Goal: Task Accomplishment & Management: Manage account settings

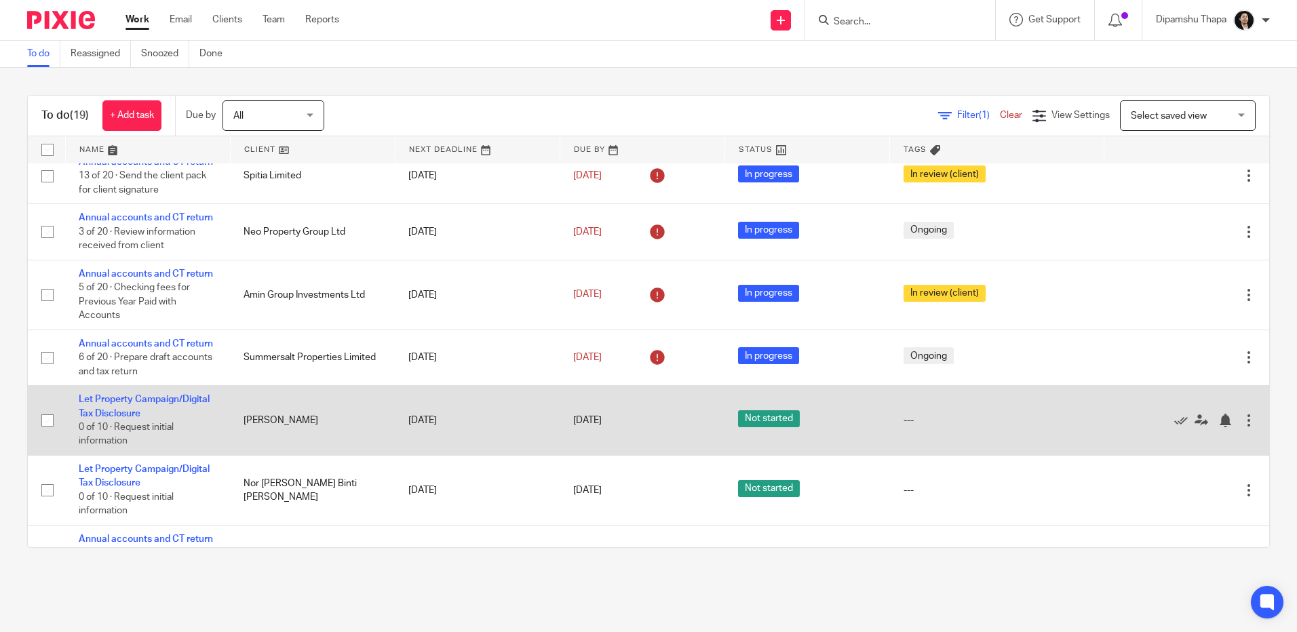
scroll to position [68, 0]
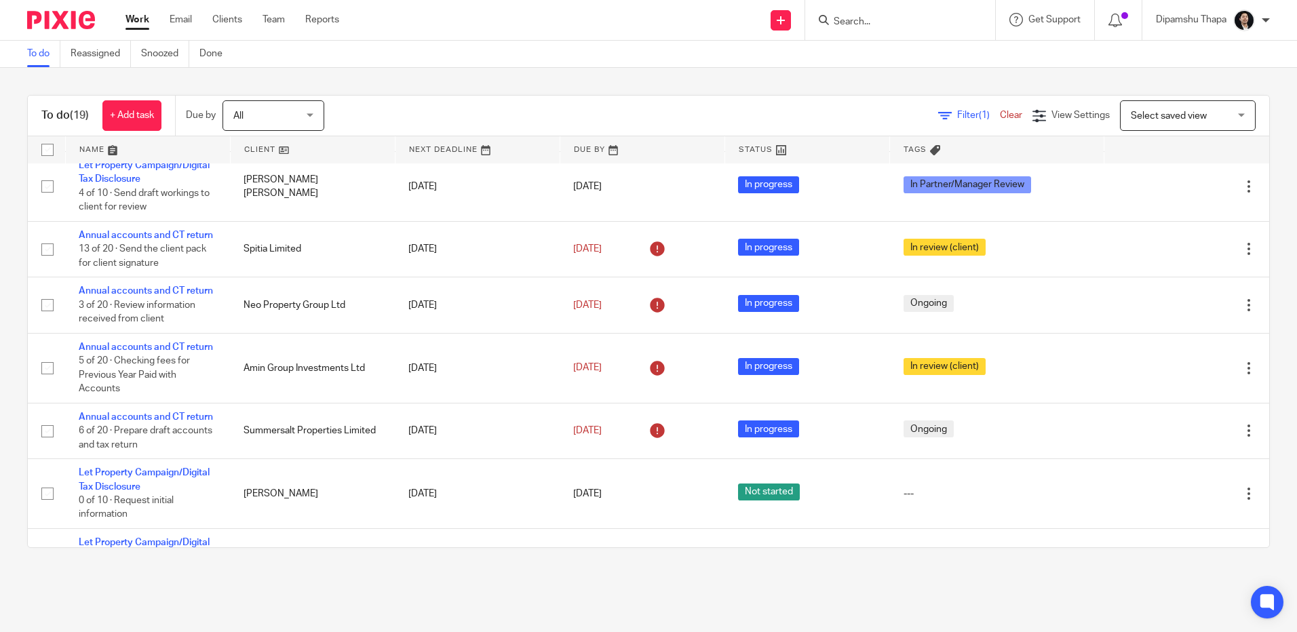
click at [882, 18] on input "Search" at bounding box center [894, 22] width 122 height 12
type input "chalet"
click at [892, 39] on div "Chalet 78 Sb Llc Donald Carl Gren < dcgren@gmail.com >" at bounding box center [944, 58] width 251 height 53
click at [898, 55] on link at bounding box center [944, 58] width 229 height 31
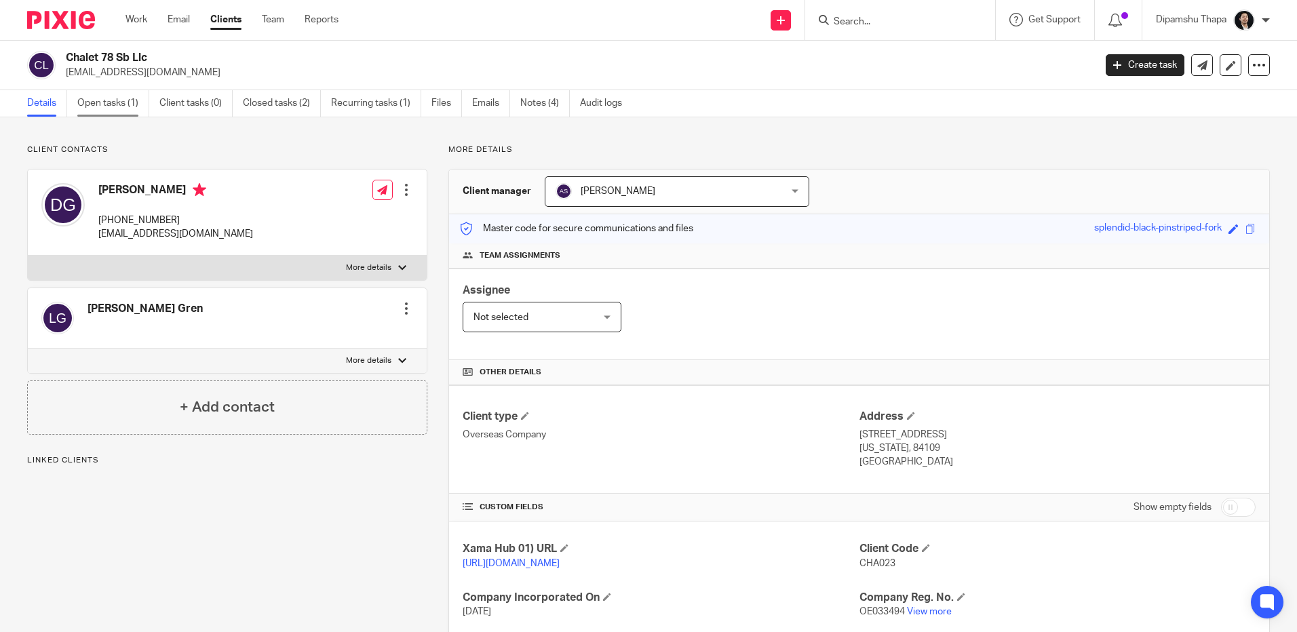
click at [116, 98] on link "Open tasks (1)" at bounding box center [113, 103] width 72 height 26
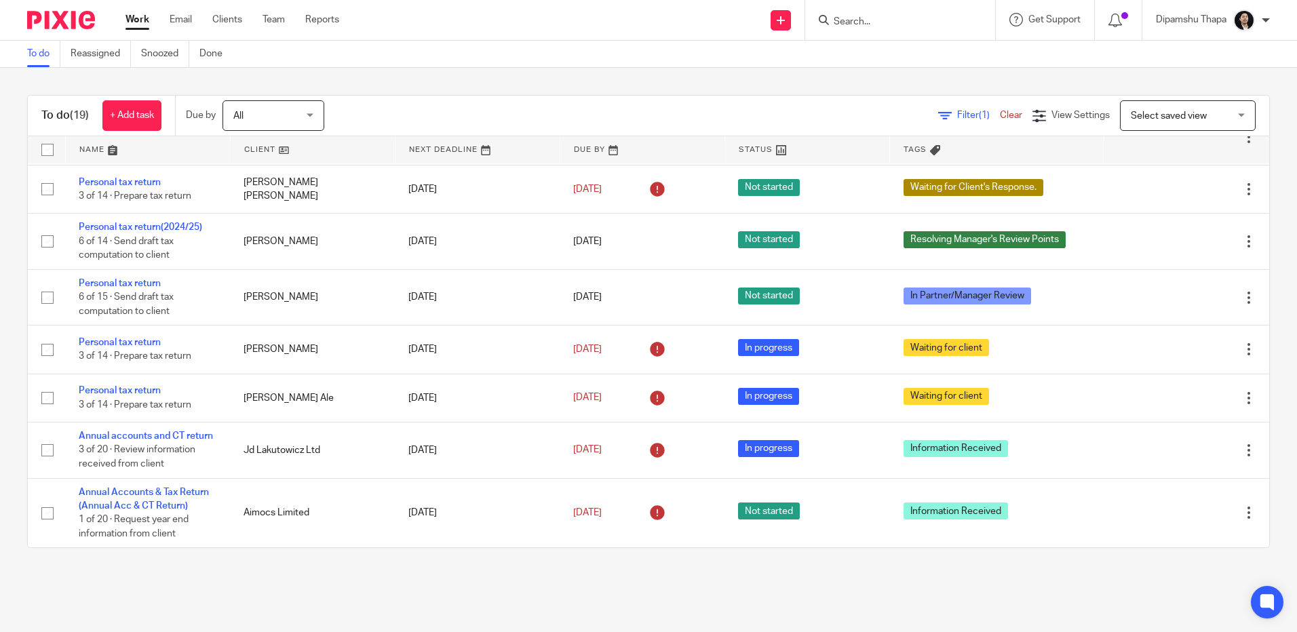
scroll to position [828, 0]
click at [908, 16] on input "Search" at bounding box center [894, 22] width 122 height 12
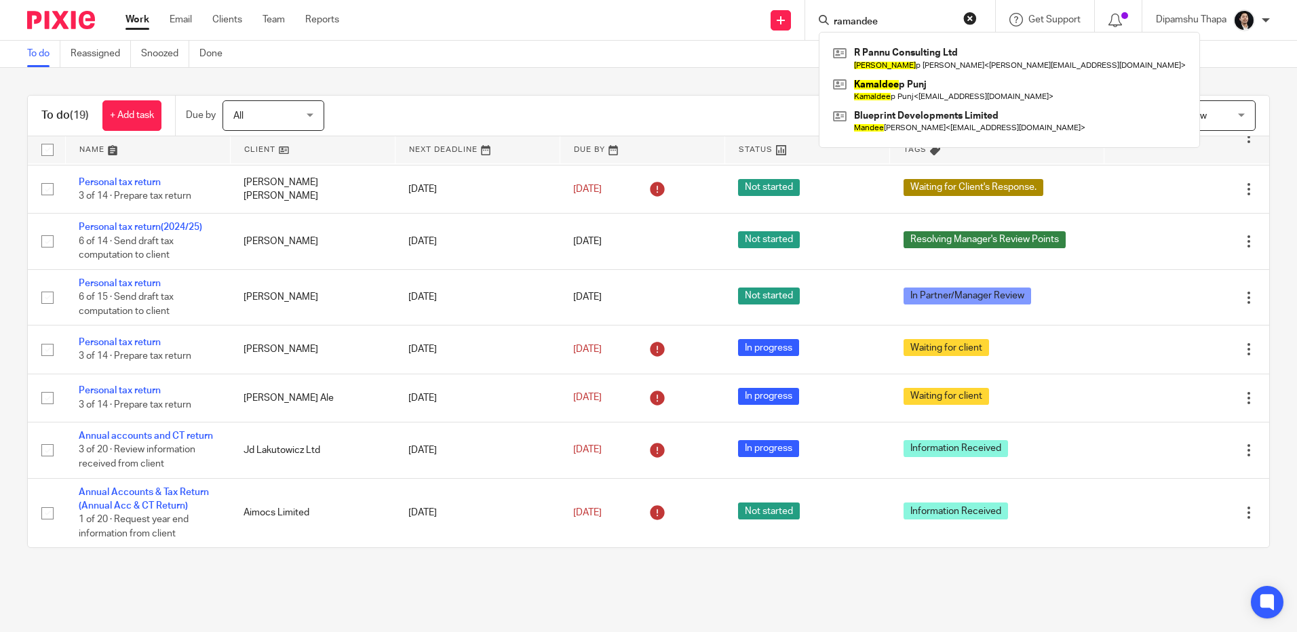
type input "ramandee"
click at [533, 87] on div "To do (19) + Add task Due by All All Today Tomorrow This week Next week This mo…" at bounding box center [648, 322] width 1297 height 508
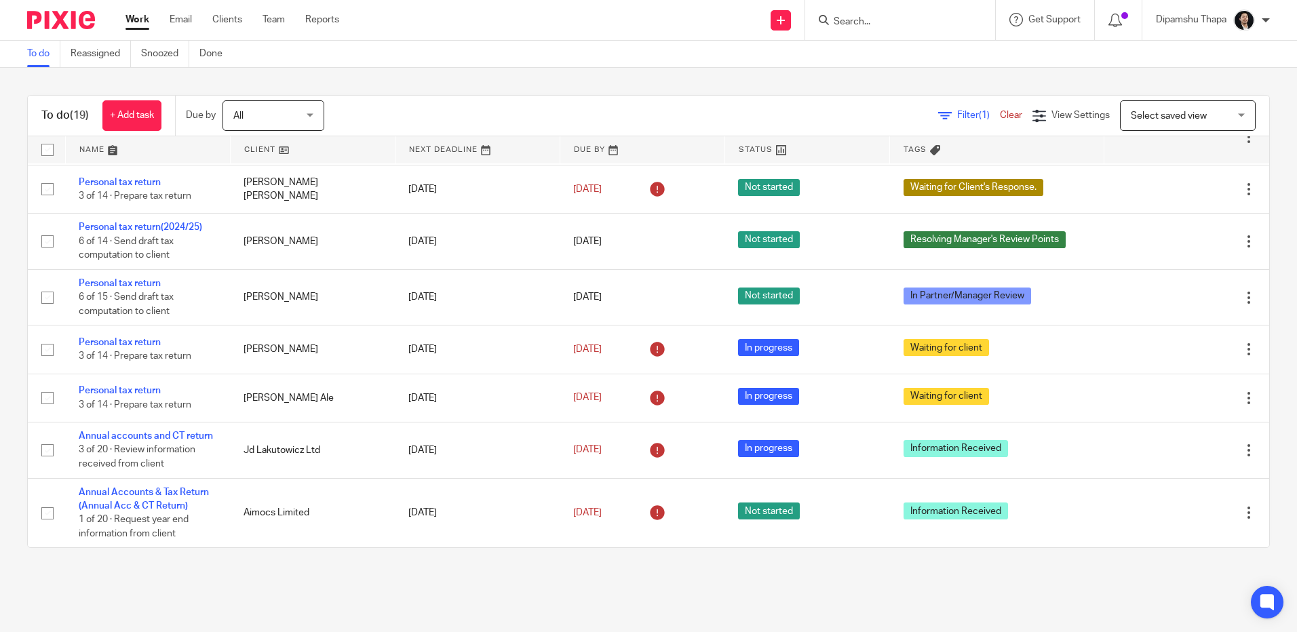
click at [877, 16] on input "Search" at bounding box center [894, 22] width 122 height 12
type input "Fuzz Wo"
click at [890, 56] on link at bounding box center [936, 58] width 212 height 31
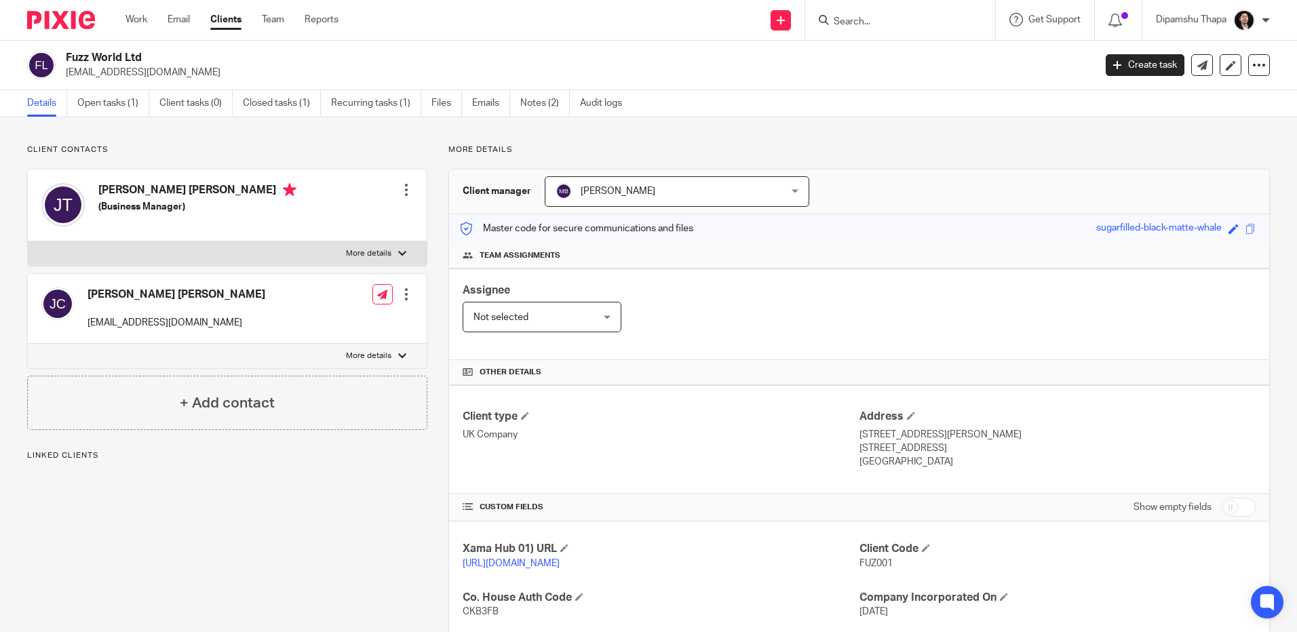
click at [123, 111] on link "Open tasks (1)" at bounding box center [113, 103] width 72 height 26
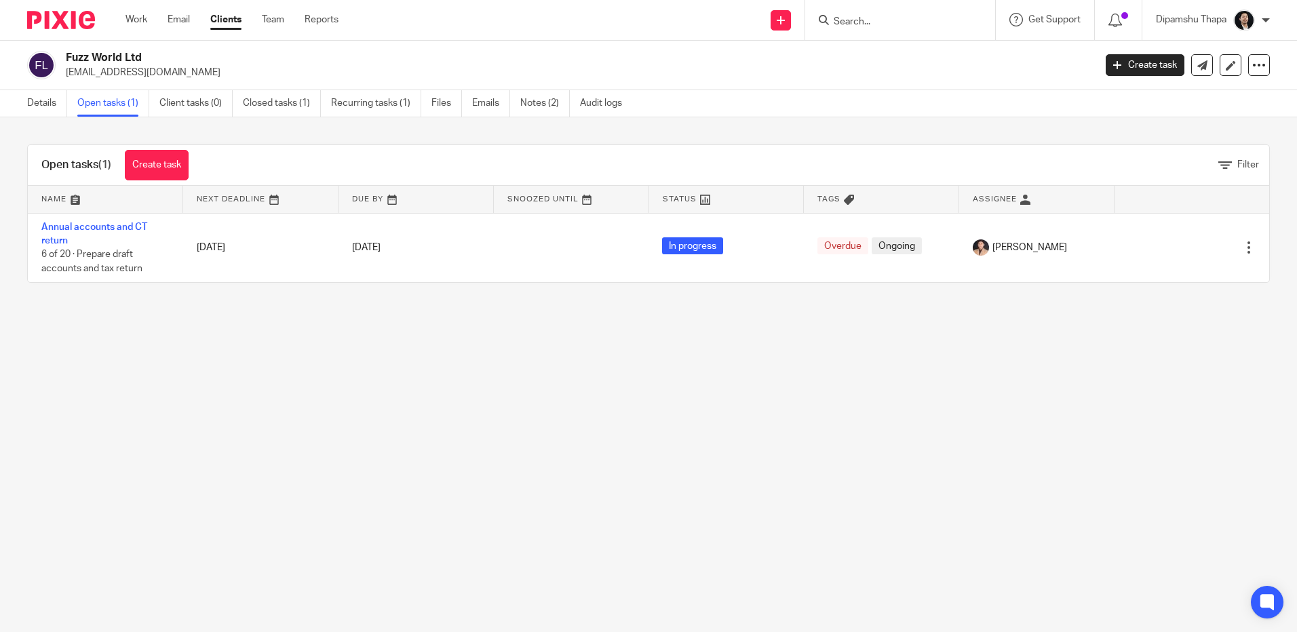
click at [56, 25] on img at bounding box center [61, 20] width 68 height 18
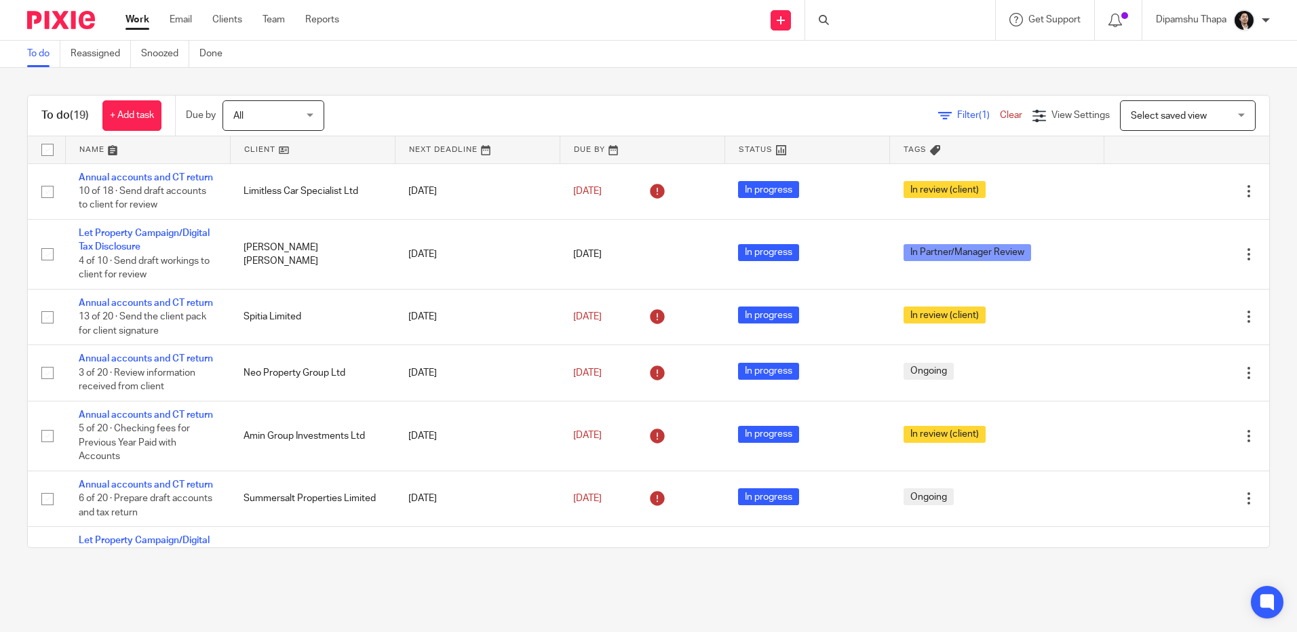
scroll to position [828, 0]
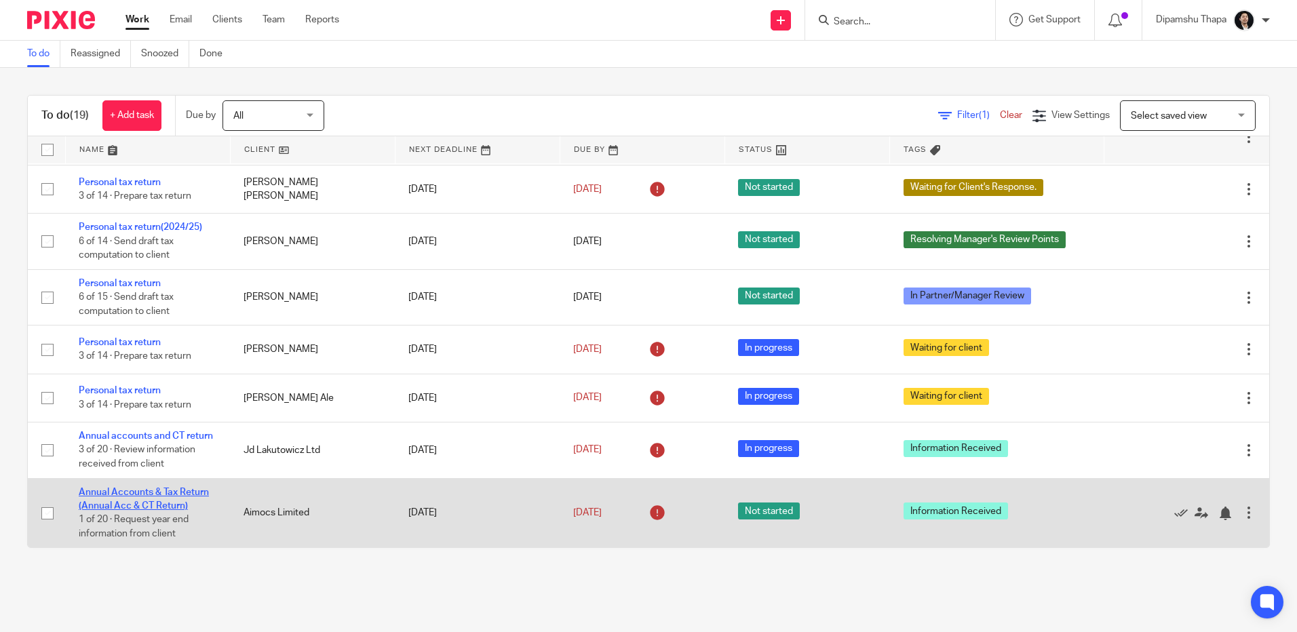
click at [173, 491] on link "Annual Accounts & Tax Return (Annual Acc & CT Return)" at bounding box center [144, 499] width 130 height 23
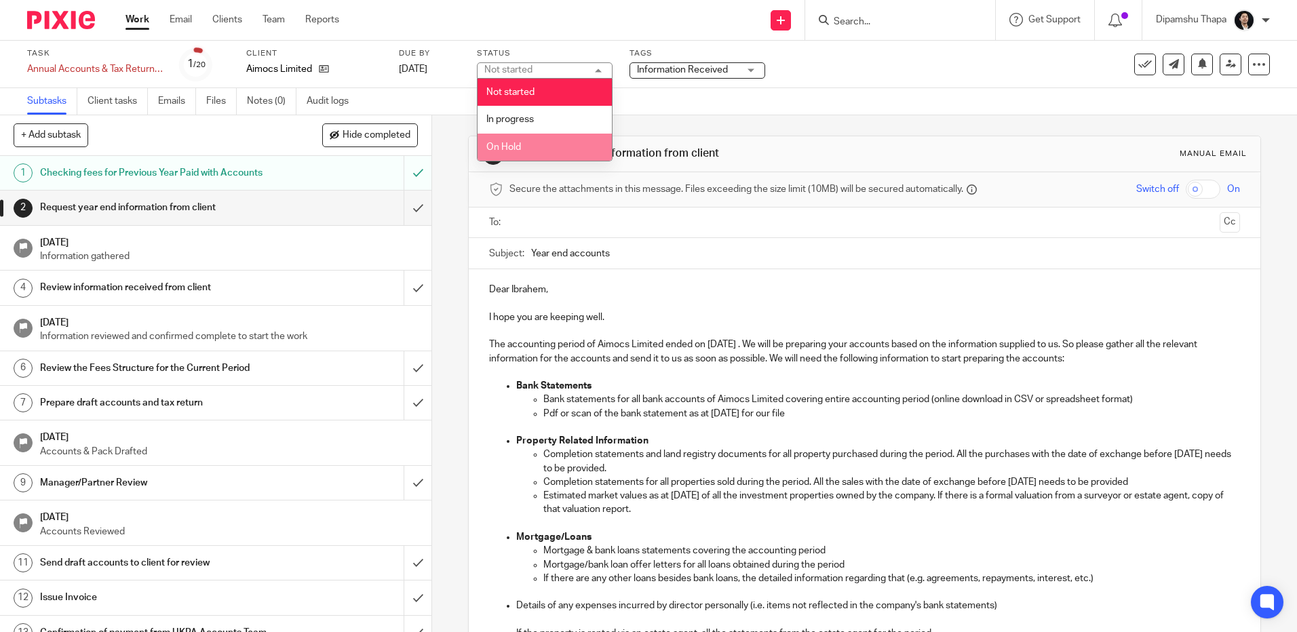
click at [560, 142] on li "On Hold" at bounding box center [545, 148] width 134 height 28
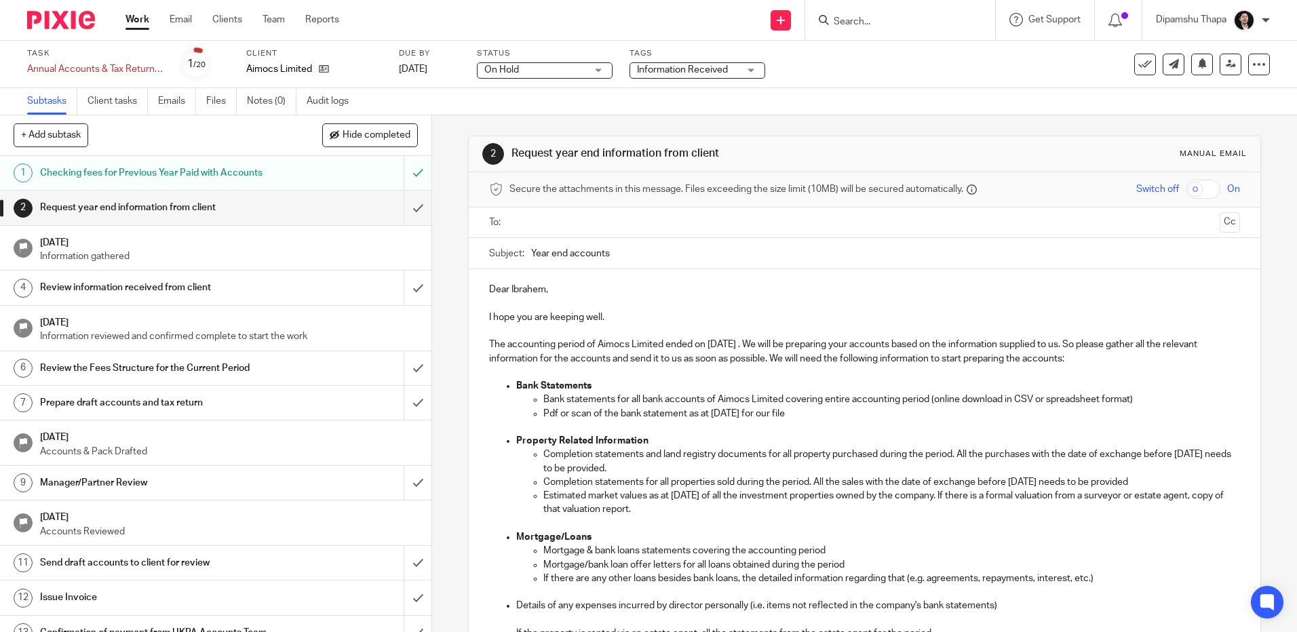
click at [707, 102] on div "Subtasks Client tasks Emails Files Notes (0) Audit logs" at bounding box center [648, 101] width 1297 height 27
click at [710, 66] on span "Information Received" at bounding box center [682, 69] width 91 height 9
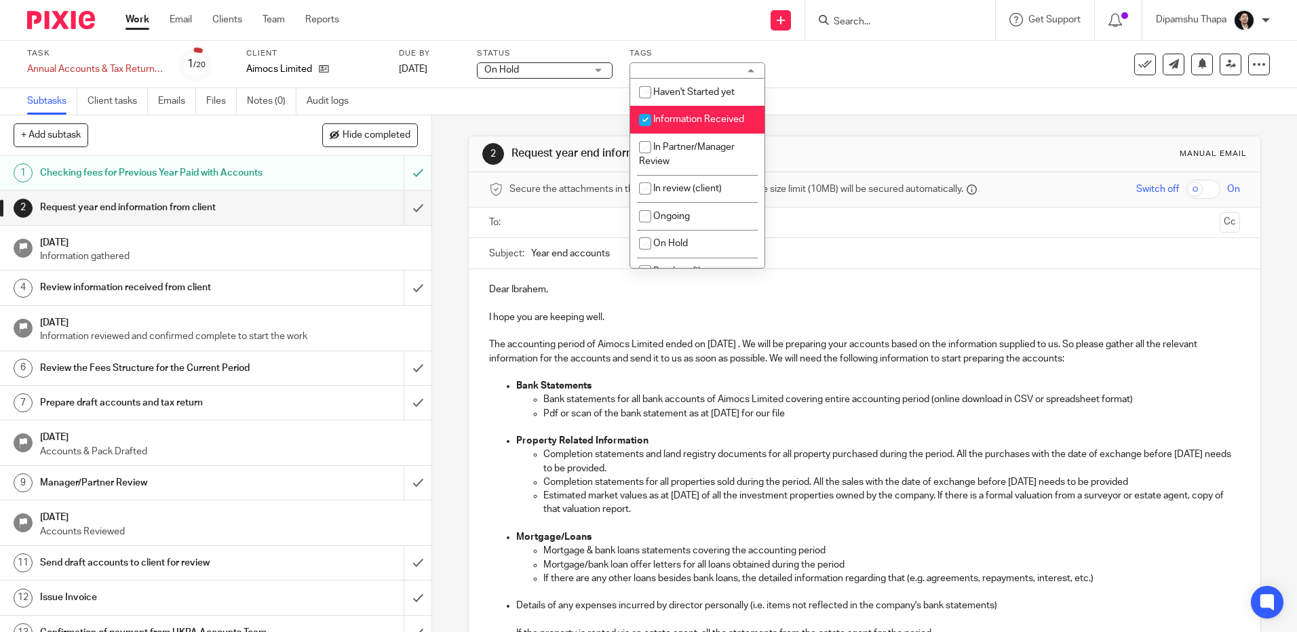
click at [718, 116] on span "Information Received" at bounding box center [698, 119] width 91 height 9
checkbox input "false"
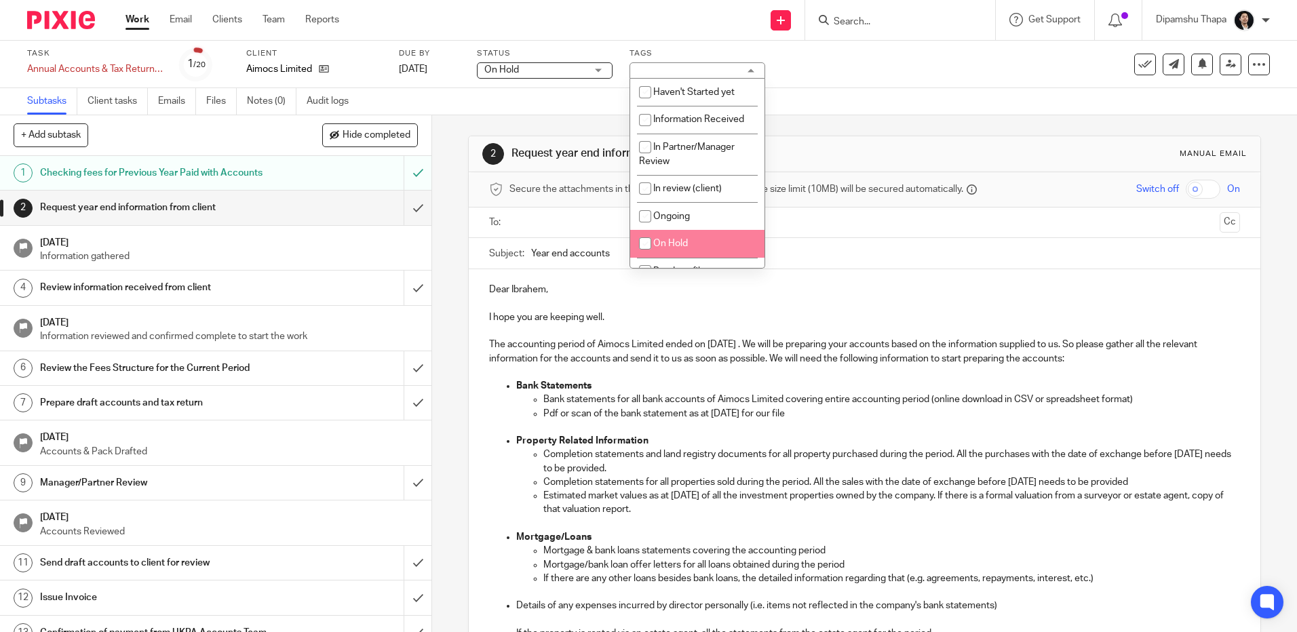
click at [701, 241] on li "On Hold" at bounding box center [697, 244] width 134 height 28
checkbox input "true"
click at [894, 102] on div "Subtasks Client tasks Emails Files Notes (0) Audit logs" at bounding box center [648, 101] width 1297 height 27
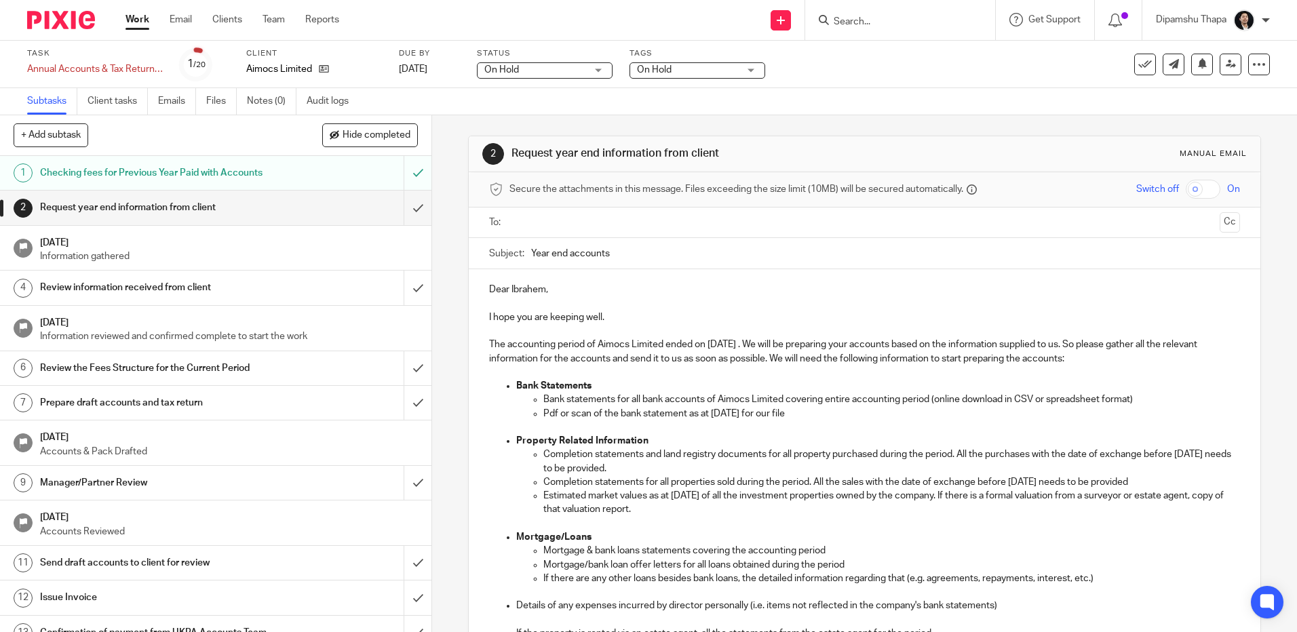
click at [70, 12] on img at bounding box center [61, 20] width 68 height 18
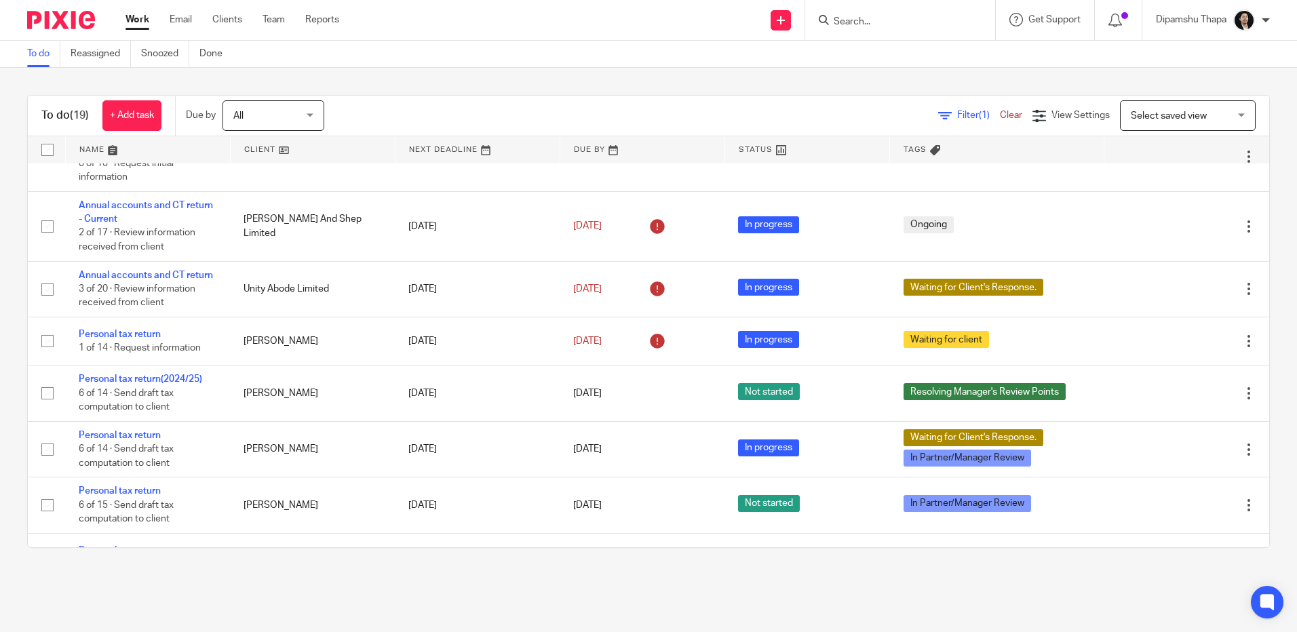
scroll to position [828, 0]
